Goal: Communication & Community: Participate in discussion

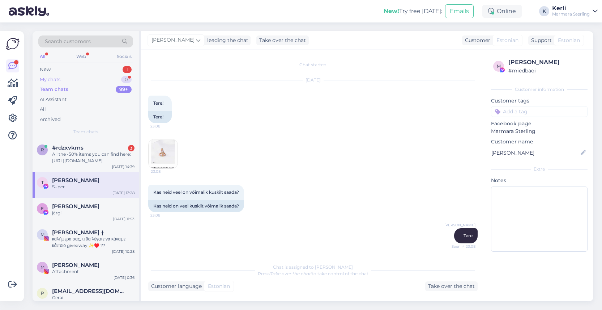
scroll to position [821, 0]
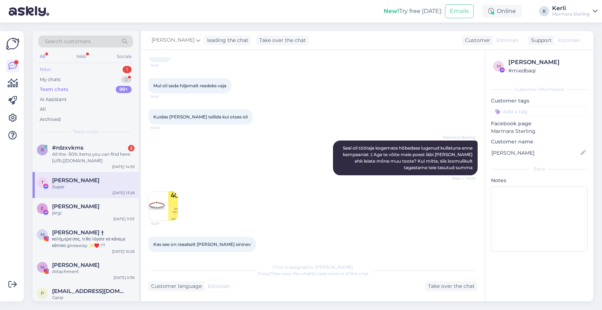
click at [90, 71] on div "New 1" at bounding box center [85, 69] width 95 height 10
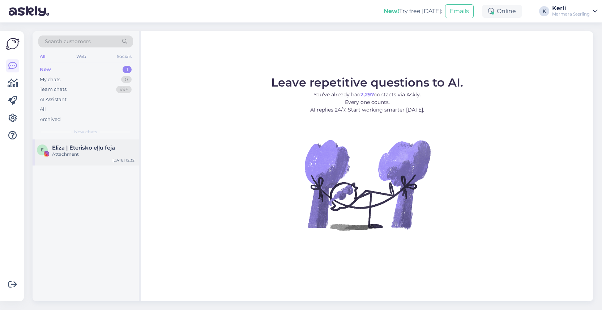
click at [111, 155] on div "Attachment" at bounding box center [93, 154] width 82 height 7
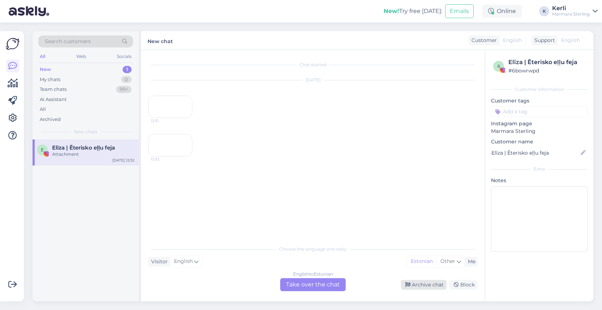
click at [432, 288] on div "Archive chat" at bounding box center [424, 285] width 46 height 10
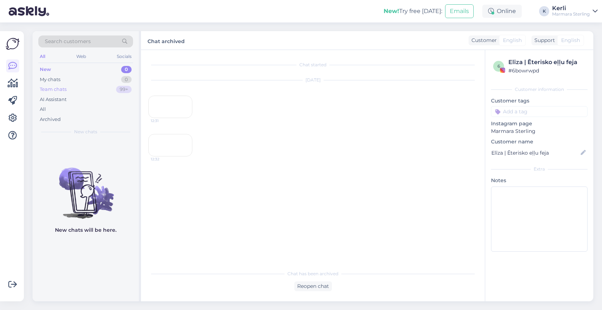
click at [76, 87] on div "Team chats 99+" at bounding box center [85, 89] width 95 height 10
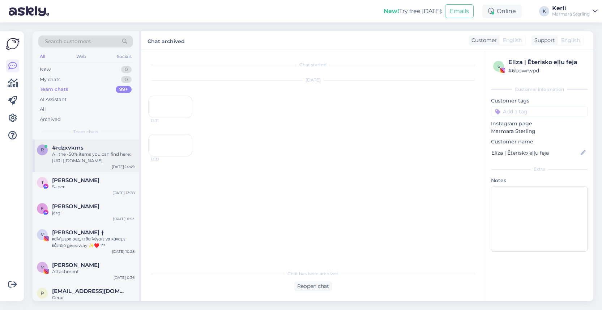
click at [71, 165] on div "r #rdzxvkms All the -50% items you can find here: https://www.marmara-sterling.…" at bounding box center [86, 155] width 106 height 33
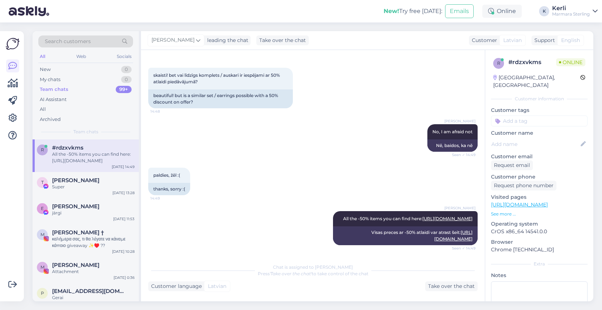
scroll to position [260, 0]
click at [98, 188] on div "Super" at bounding box center [93, 186] width 82 height 7
